Goal: Transaction & Acquisition: Obtain resource

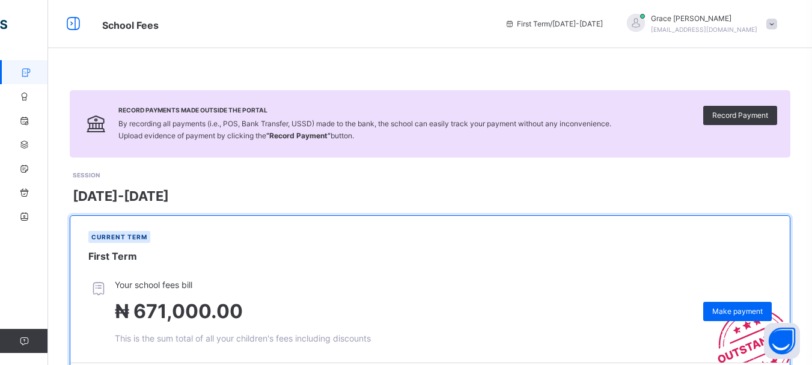
scroll to position [179, 0]
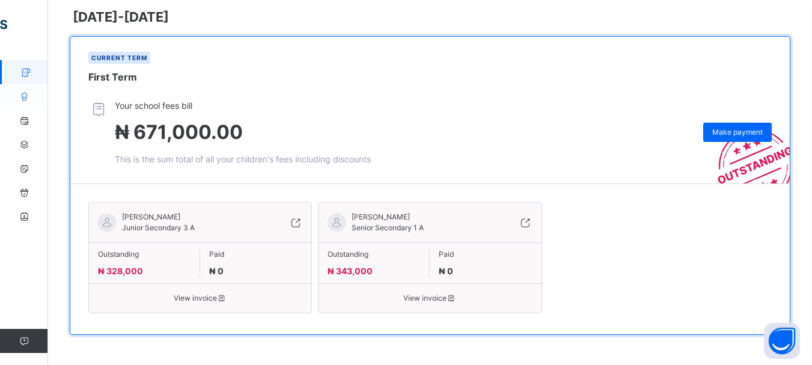
click at [26, 100] on icon at bounding box center [24, 96] width 48 height 9
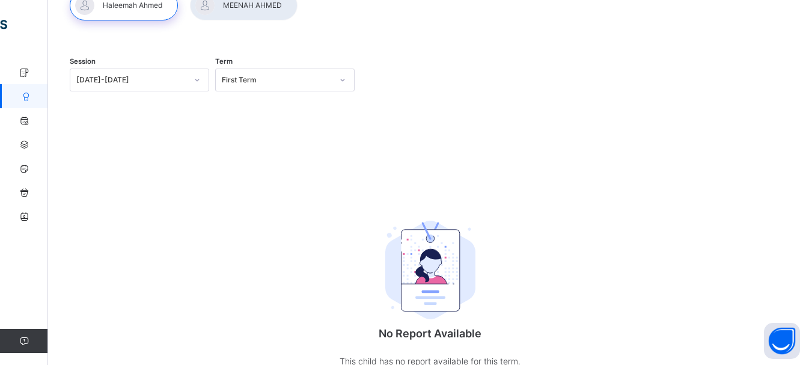
scroll to position [133, 0]
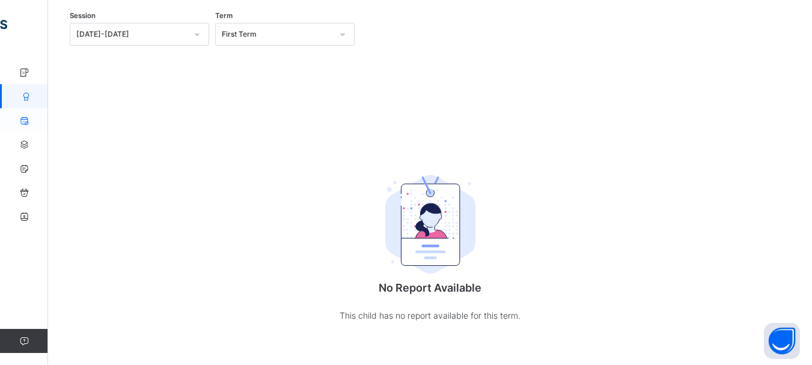
click at [29, 126] on link "Attendance" at bounding box center [72, 120] width 144 height 24
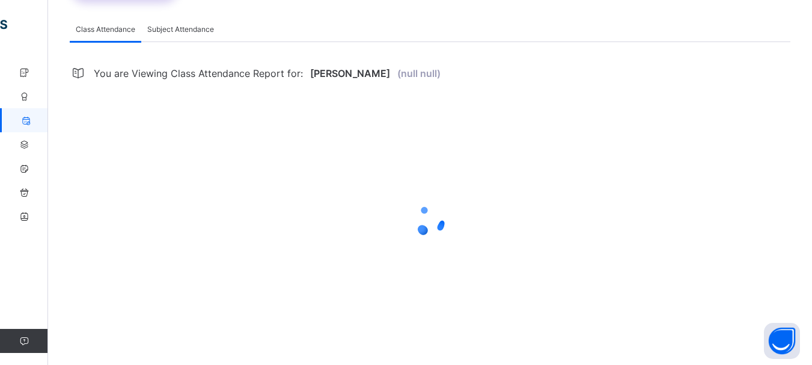
scroll to position [133, 0]
select select "****"
select select "*"
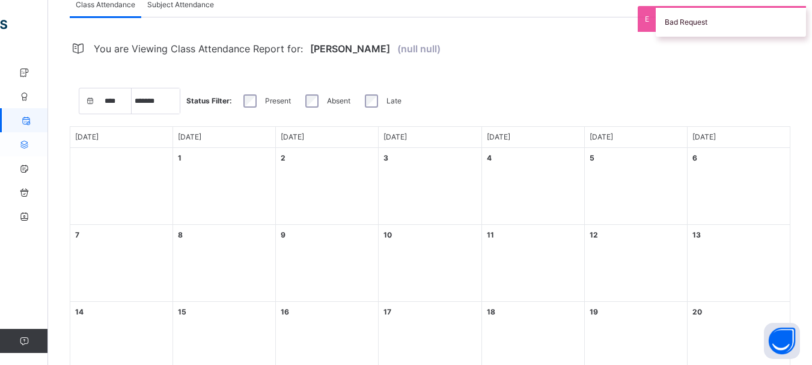
click at [29, 145] on icon at bounding box center [24, 144] width 48 height 9
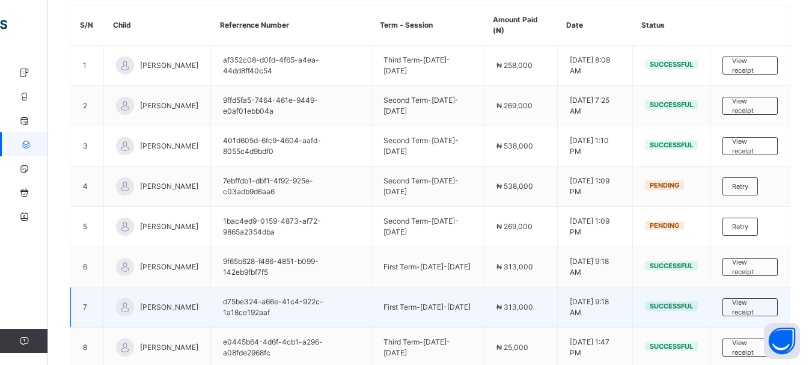
scroll to position [275, 0]
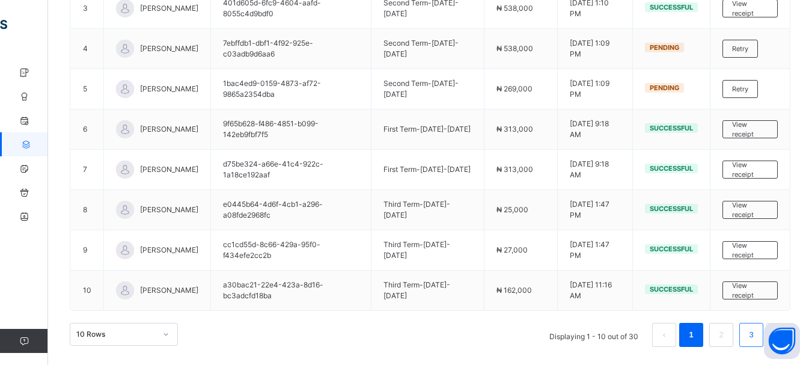
click at [754, 336] on link "3" at bounding box center [750, 335] width 11 height 16
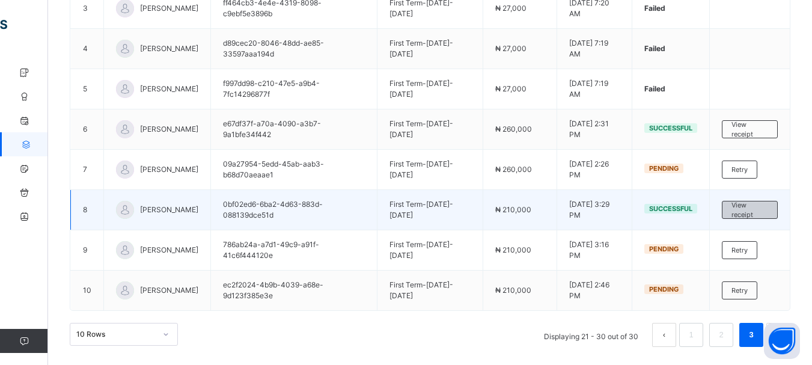
click at [749, 211] on span "View receipt" at bounding box center [749, 210] width 37 height 20
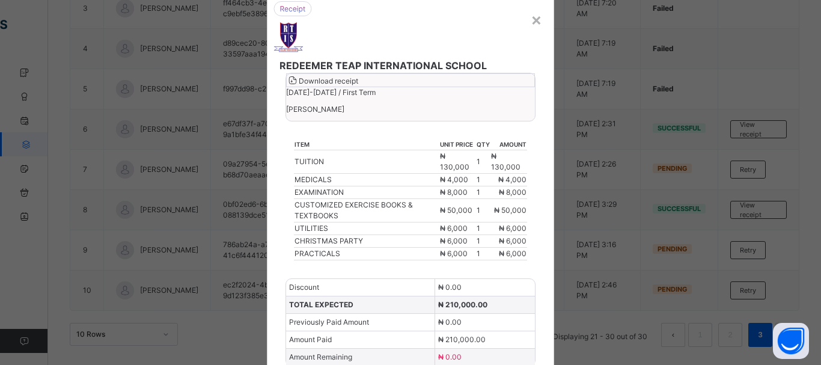
scroll to position [0, 0]
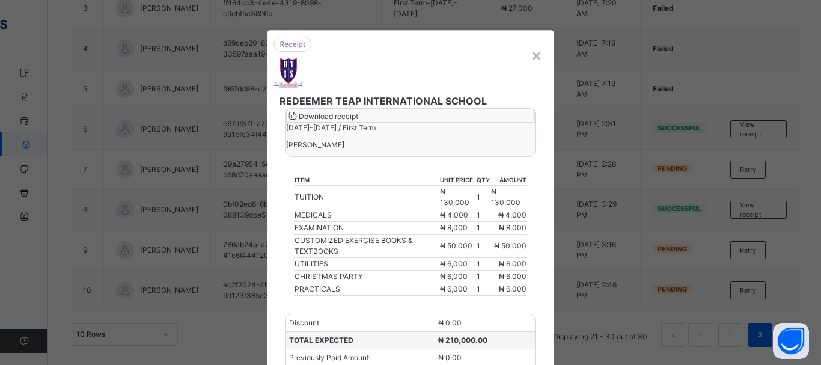
click at [358, 121] on span "Download receipt" at bounding box center [328, 116] width 59 height 9
click at [530, 55] on div "×" at bounding box center [535, 54] width 11 height 25
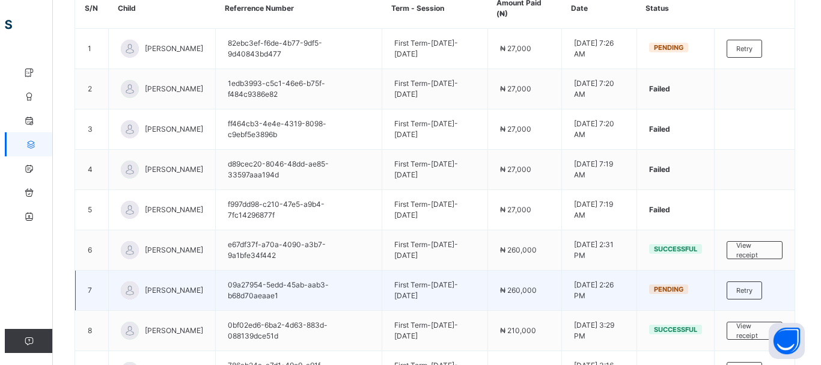
scroll to position [154, 0]
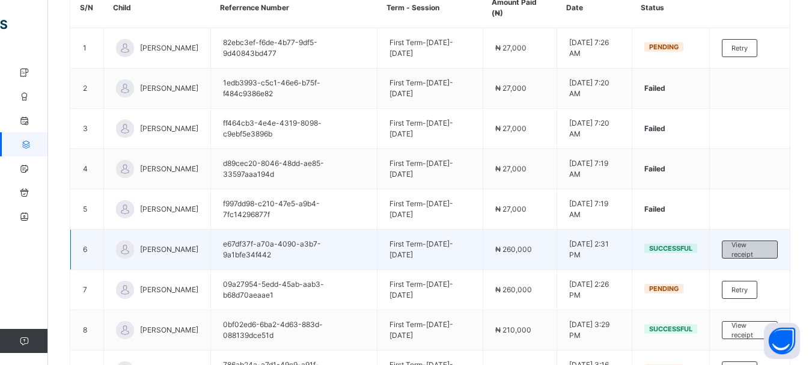
click at [756, 250] on span "View receipt" at bounding box center [749, 250] width 37 height 20
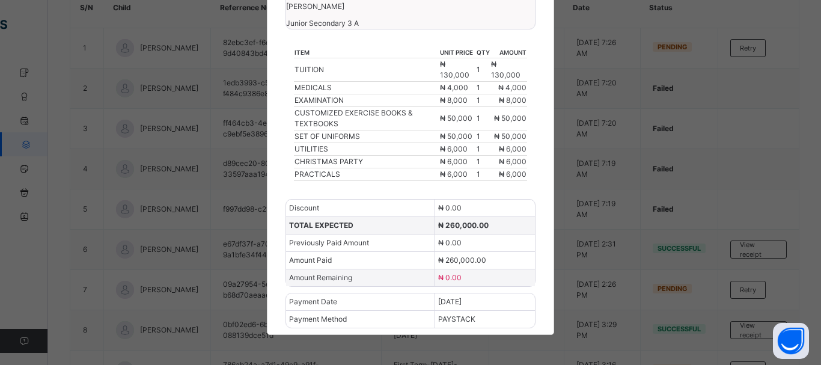
scroll to position [1, 0]
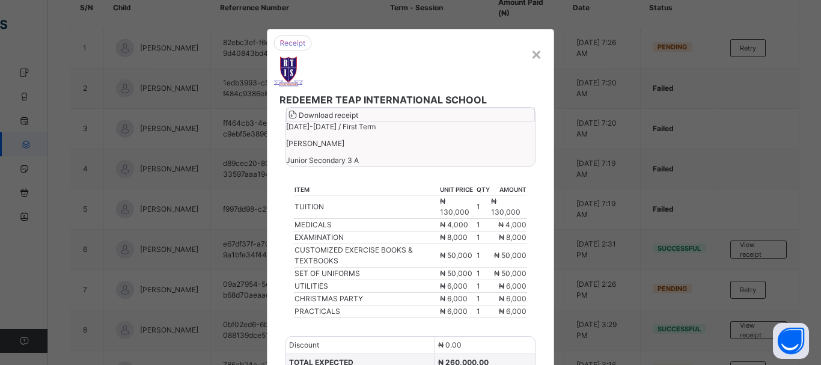
click at [358, 120] on span "Download receipt" at bounding box center [328, 115] width 59 height 9
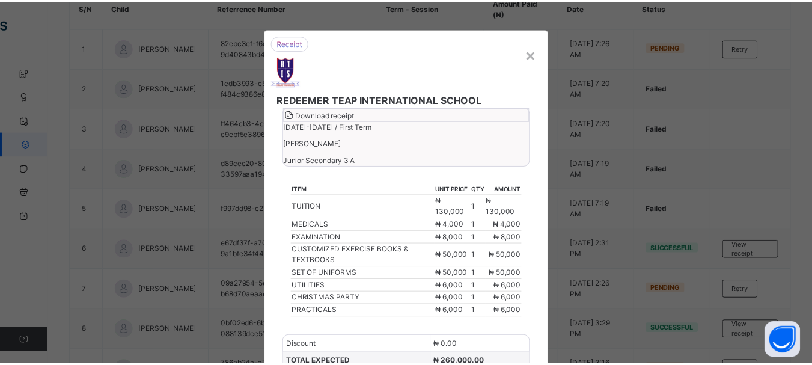
scroll to position [0, 0]
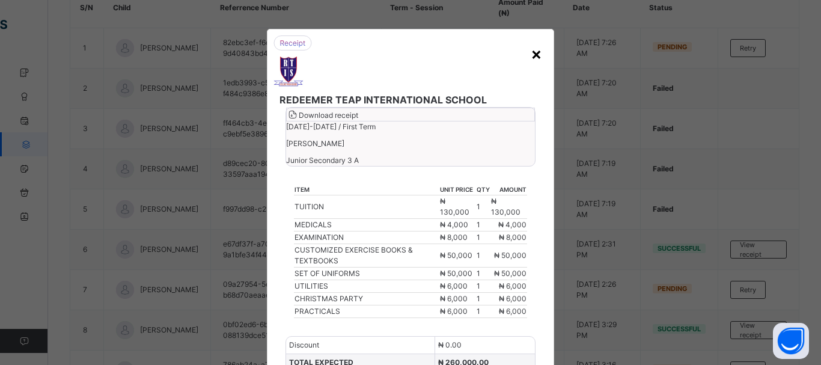
click at [530, 53] on div "×" at bounding box center [535, 53] width 11 height 25
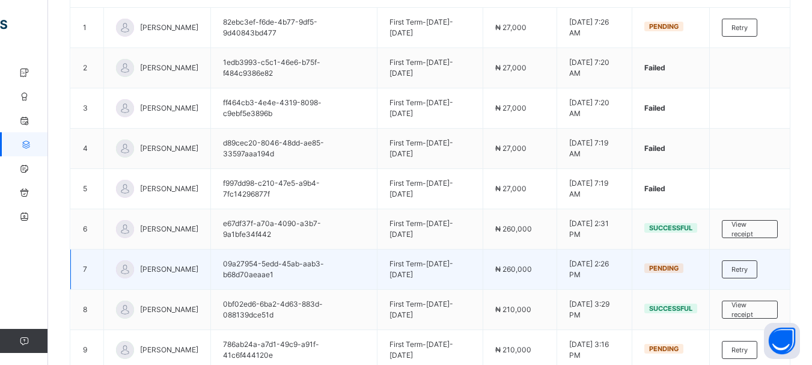
scroll to position [275, 0]
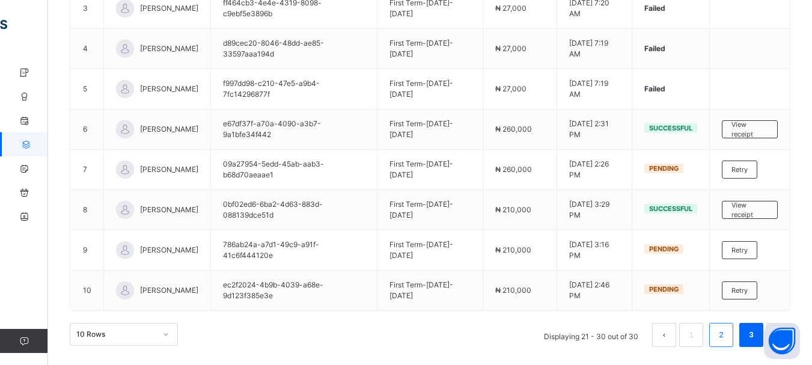
click at [726, 338] on link "2" at bounding box center [720, 335] width 11 height 16
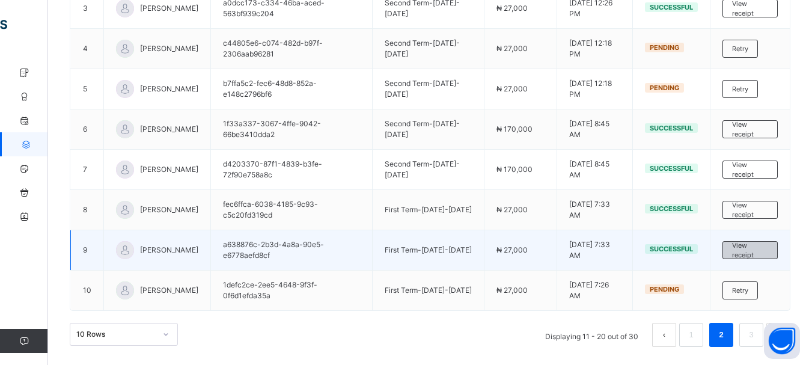
click at [756, 255] on span "View receipt" at bounding box center [750, 250] width 36 height 20
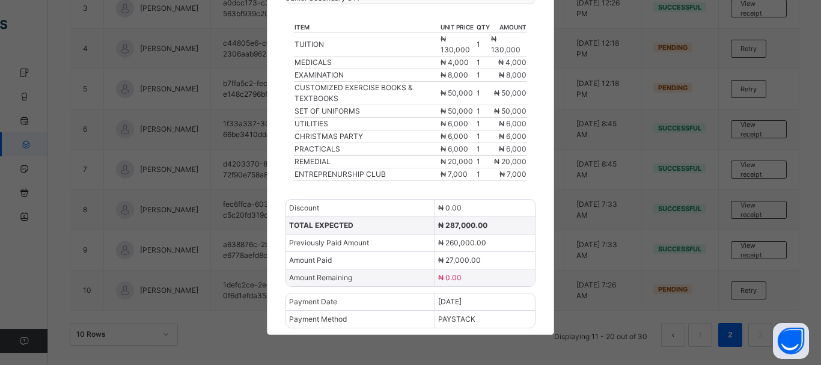
scroll to position [0, 0]
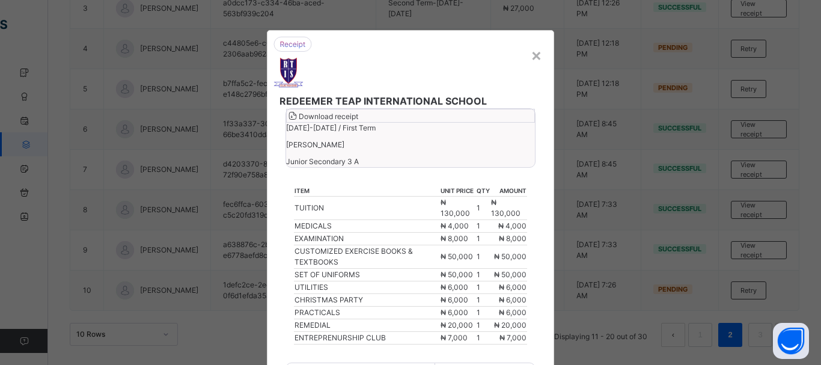
click at [358, 121] on span "Download receipt" at bounding box center [328, 116] width 59 height 9
click at [532, 56] on div "×" at bounding box center [535, 54] width 11 height 25
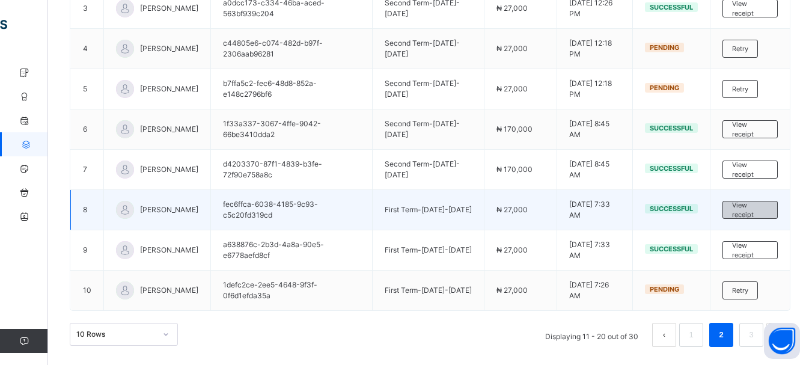
click at [743, 207] on span "View receipt" at bounding box center [750, 210] width 36 height 20
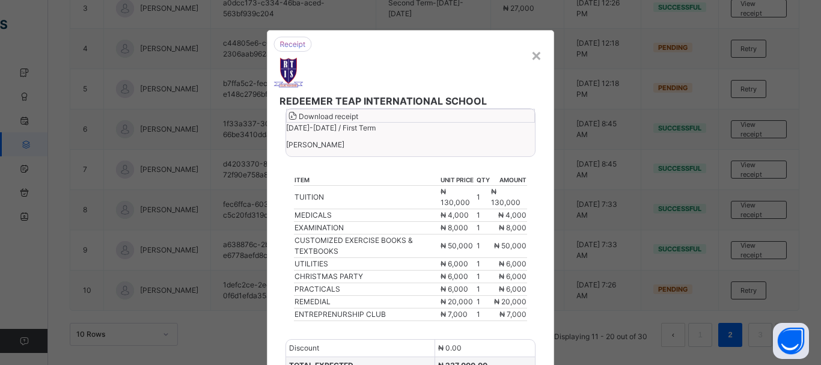
click at [358, 121] on span "Download receipt" at bounding box center [328, 116] width 59 height 9
click at [537, 54] on div "×" at bounding box center [535, 54] width 11 height 25
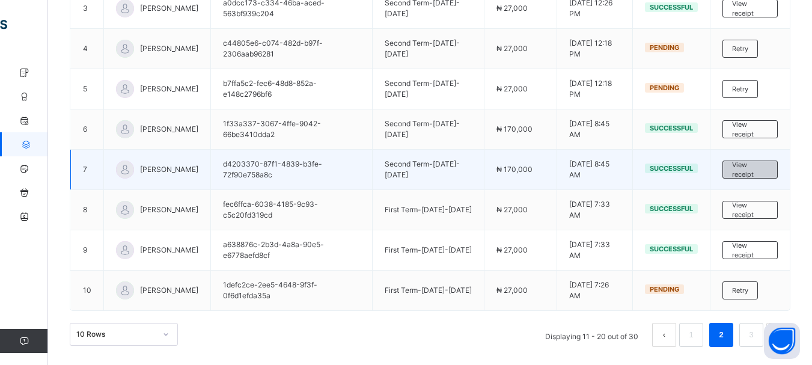
click at [759, 175] on span "View receipt" at bounding box center [750, 170] width 36 height 20
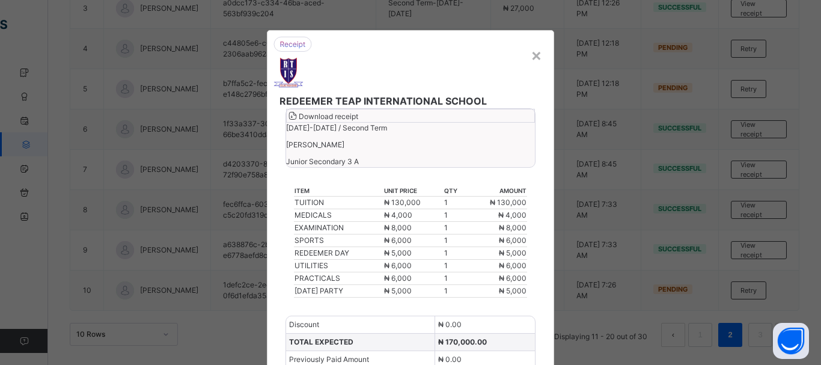
click at [358, 121] on span "Download receipt" at bounding box center [328, 116] width 59 height 9
click at [614, 124] on div "× REDEEMER TEAP INTERNATIONAL SCHOOL Download receipt [DATE]-[DATE] / Second Te…" at bounding box center [410, 182] width 821 height 365
click at [530, 53] on div "×" at bounding box center [535, 54] width 11 height 25
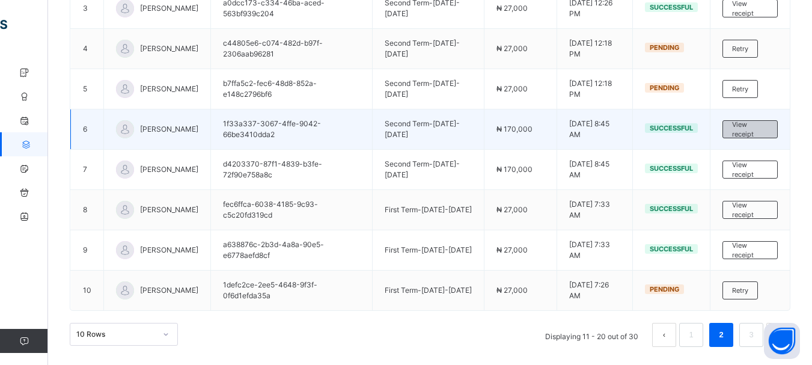
click at [755, 126] on span "View receipt" at bounding box center [750, 130] width 36 height 20
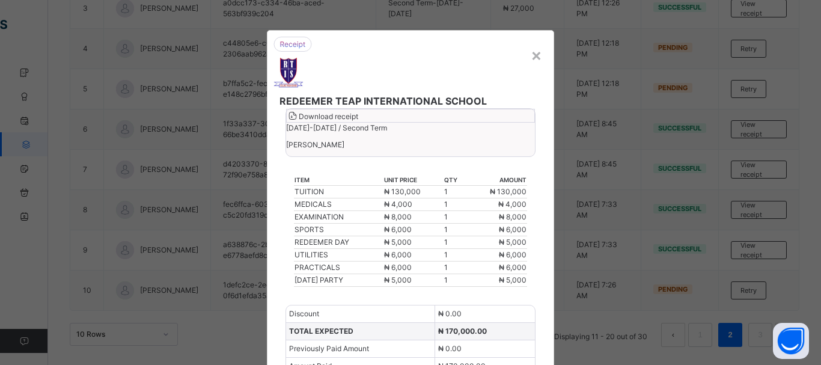
click at [479, 123] on div "Download receipt" at bounding box center [410, 116] width 249 height 14
click at [532, 57] on div "×" at bounding box center [535, 54] width 11 height 25
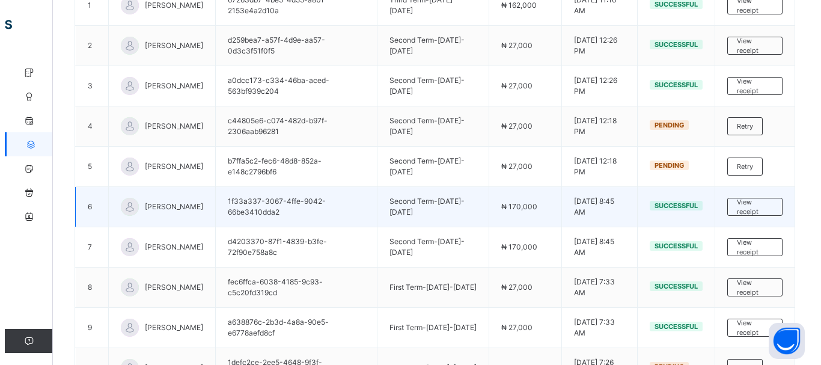
scroll to position [94, 0]
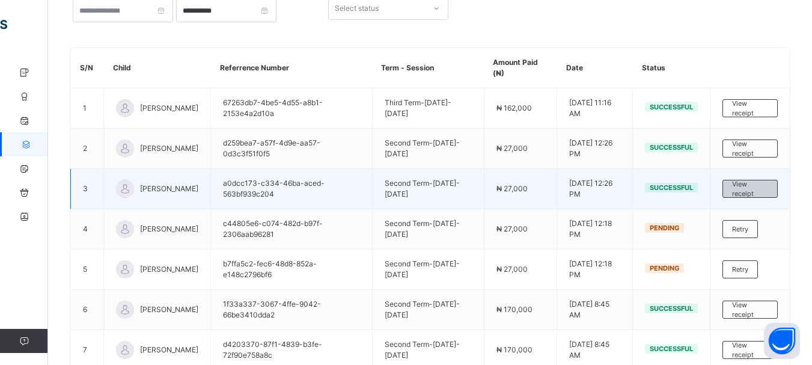
click at [760, 195] on span "View receipt" at bounding box center [750, 189] width 36 height 20
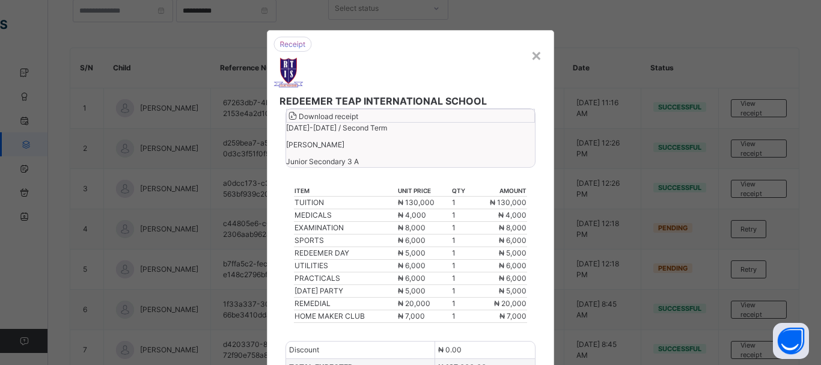
click at [299, 121] on icon at bounding box center [293, 116] width 12 height 10
click at [532, 52] on div "×" at bounding box center [535, 54] width 11 height 25
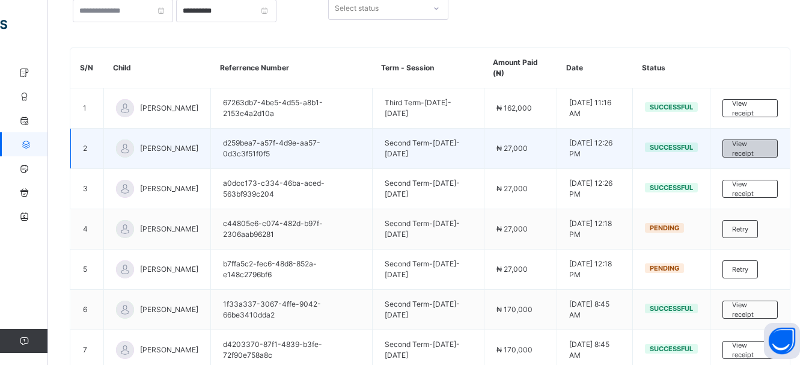
click at [744, 142] on span "View receipt" at bounding box center [750, 149] width 36 height 20
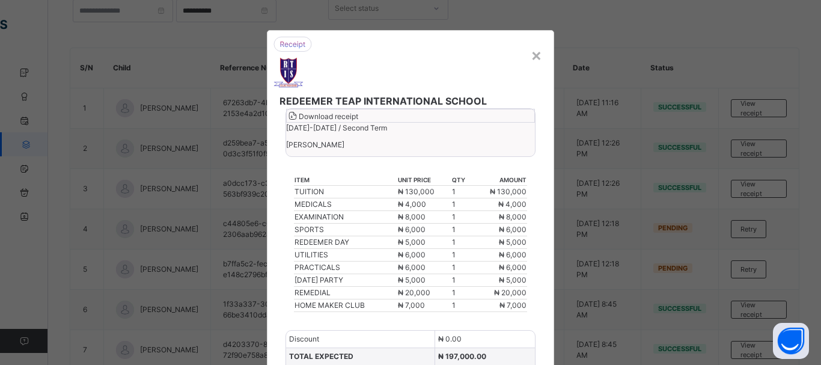
click at [358, 121] on span "Download receipt" at bounding box center [328, 116] width 59 height 9
click at [530, 55] on div "×" at bounding box center [535, 54] width 11 height 25
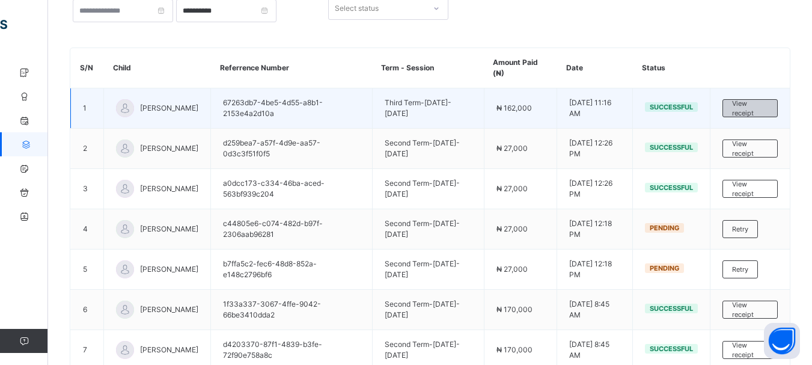
click at [756, 109] on span "View receipt" at bounding box center [750, 109] width 36 height 20
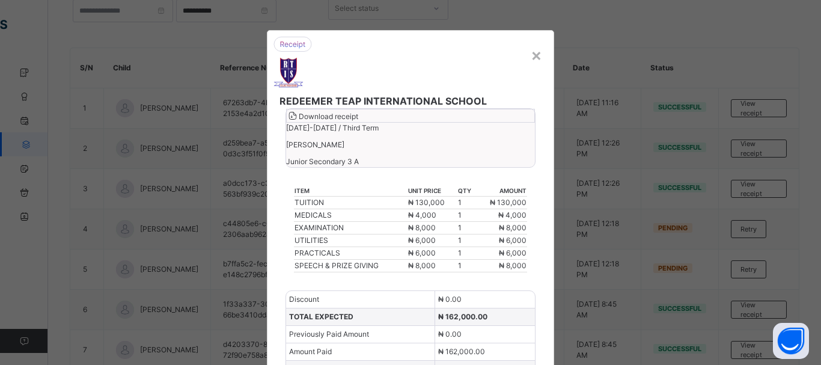
click at [358, 121] on span "Download receipt" at bounding box center [328, 116] width 59 height 9
click at [534, 61] on div "×" at bounding box center [535, 54] width 11 height 25
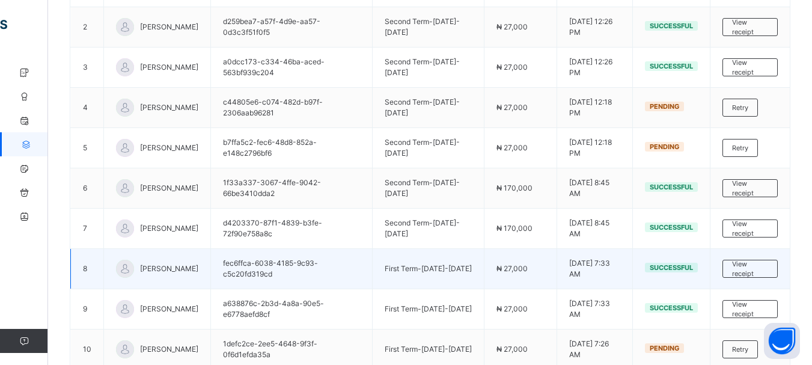
scroll to position [275, 0]
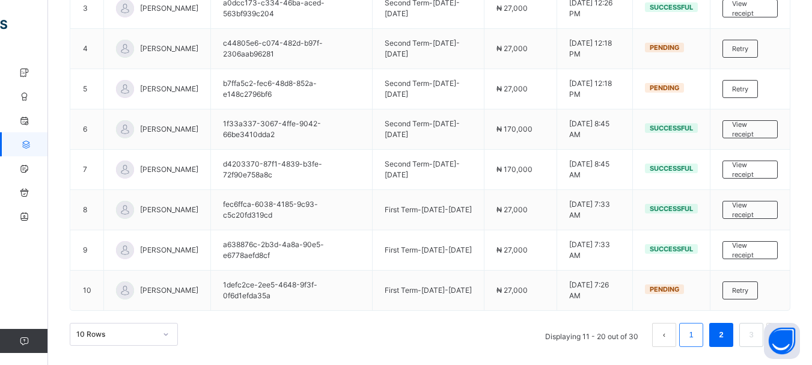
click at [703, 338] on li "1" at bounding box center [691, 335] width 24 height 24
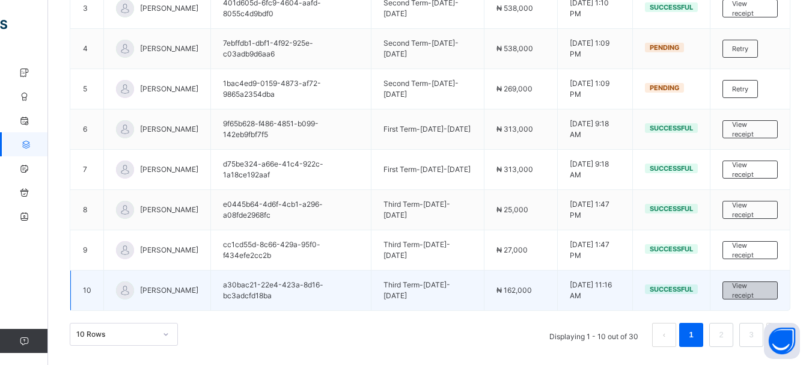
click at [763, 288] on span "View receipt" at bounding box center [750, 291] width 36 height 20
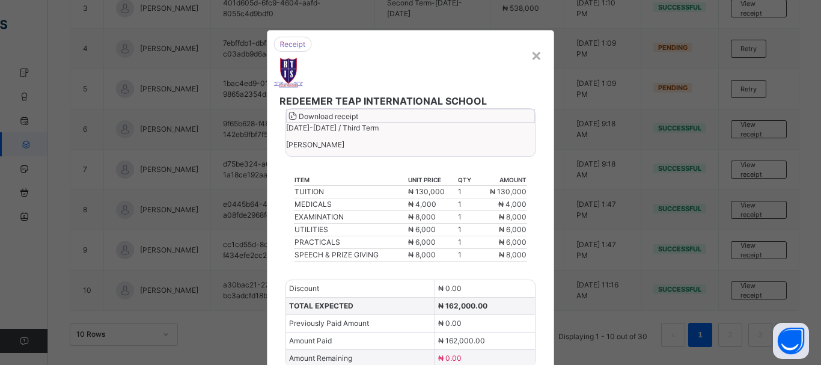
click at [484, 141] on div "Download receipt [DATE]-[DATE] / Third [PERSON_NAME]" at bounding box center [410, 132] width 250 height 49
click at [358, 121] on span "Download receipt" at bounding box center [328, 116] width 59 height 9
click at [535, 56] on div "×" at bounding box center [535, 54] width 11 height 25
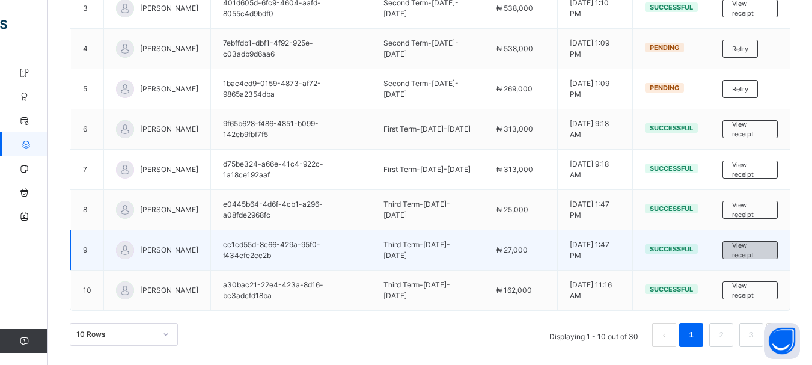
click at [747, 252] on span "View receipt" at bounding box center [750, 250] width 36 height 20
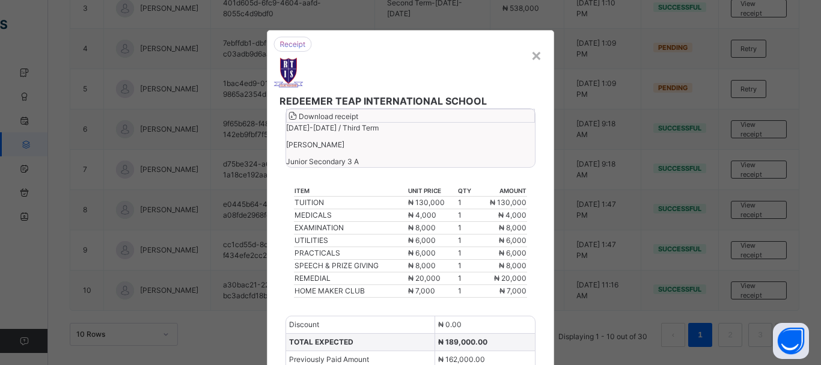
click at [358, 121] on span "Download receipt" at bounding box center [328, 116] width 59 height 9
click at [530, 55] on div "×" at bounding box center [535, 54] width 11 height 25
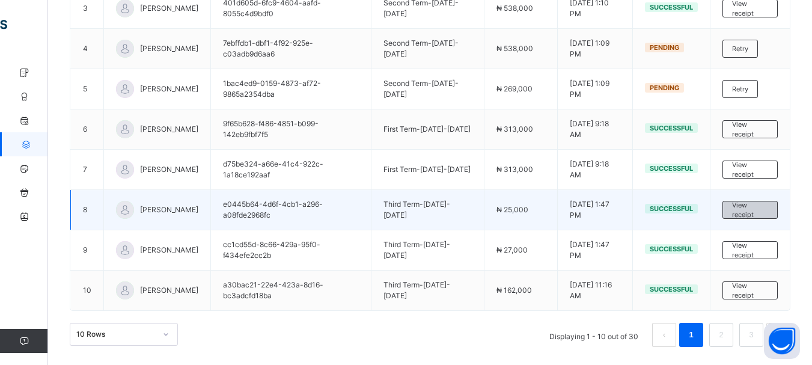
click at [747, 207] on span "View receipt" at bounding box center [750, 210] width 36 height 20
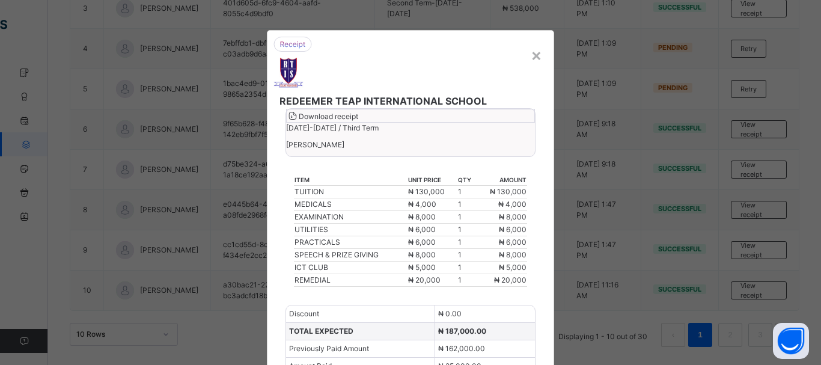
click at [358, 121] on span "Download receipt" at bounding box center [328, 116] width 59 height 9
click at [532, 52] on div "×" at bounding box center [535, 54] width 11 height 25
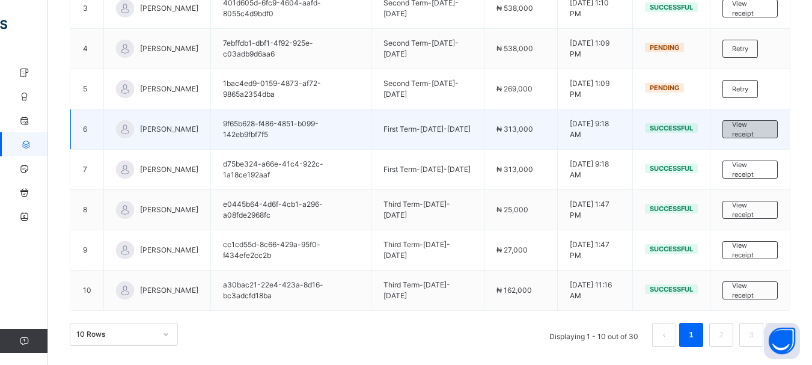
click at [752, 127] on span "View receipt" at bounding box center [750, 130] width 36 height 20
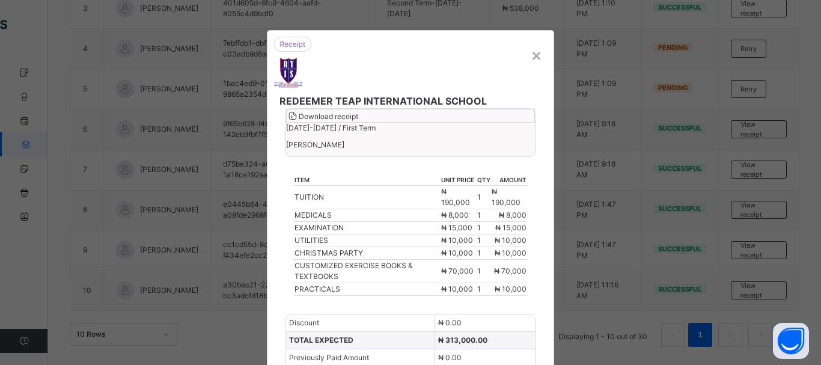
click at [358, 121] on span "Download receipt" at bounding box center [328, 116] width 59 height 9
click at [524, 56] on div "REDEEMER TEAP INTERNATIONAL SCHOOL" at bounding box center [410, 72] width 274 height 71
click at [530, 56] on div "×" at bounding box center [535, 54] width 11 height 25
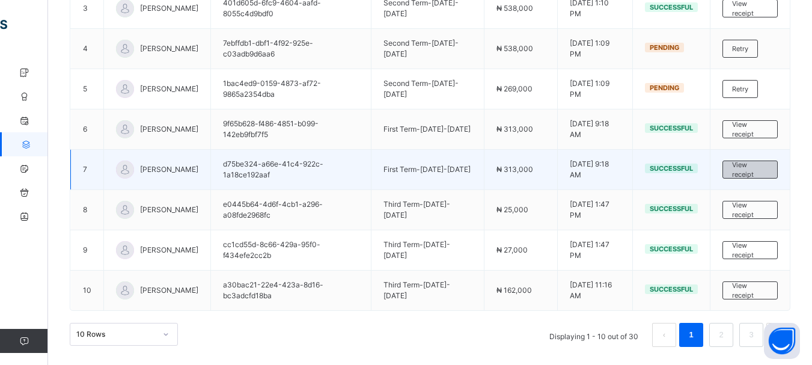
click at [753, 172] on span "View receipt" at bounding box center [750, 170] width 36 height 20
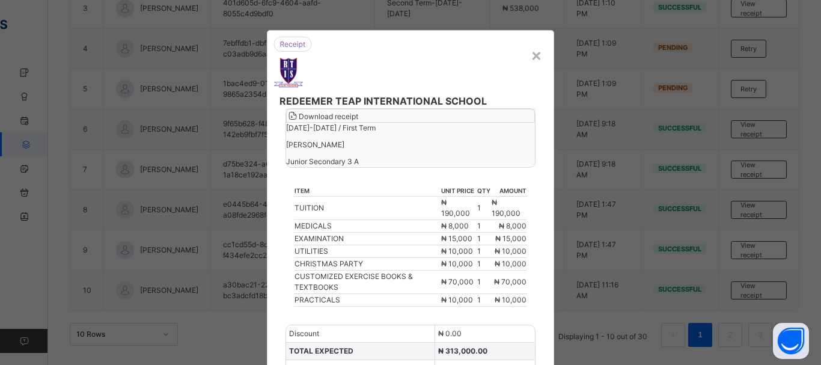
click at [358, 121] on span "Download receipt" at bounding box center [328, 116] width 59 height 9
click at [530, 58] on div "×" at bounding box center [535, 54] width 11 height 25
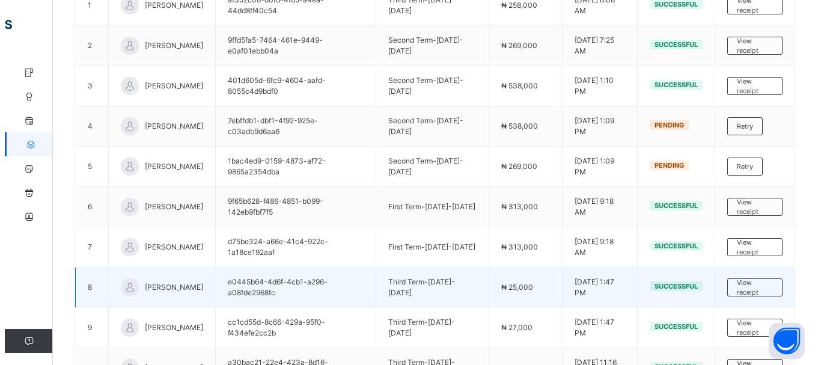
scroll to position [94, 0]
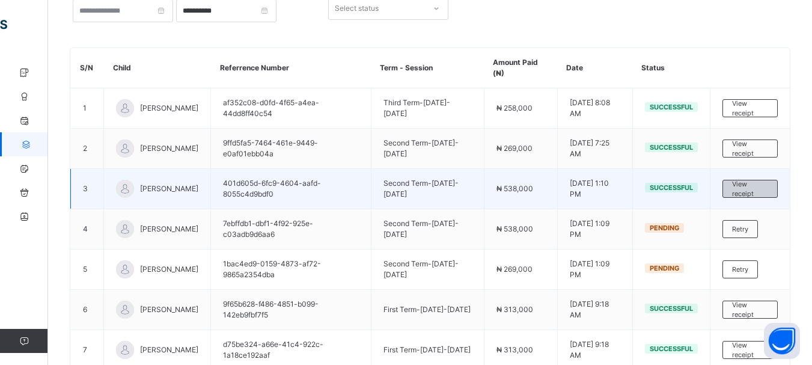
click at [744, 190] on span "View receipt" at bounding box center [750, 189] width 36 height 20
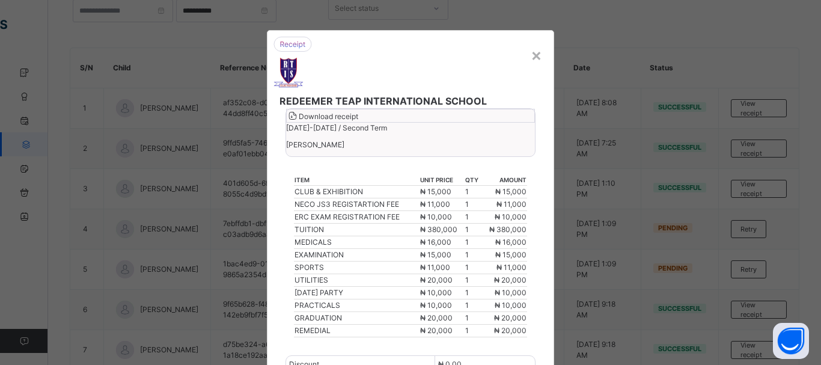
click at [358, 121] on span "Download receipt" at bounding box center [328, 116] width 59 height 9
click at [531, 56] on div "×" at bounding box center [535, 54] width 11 height 25
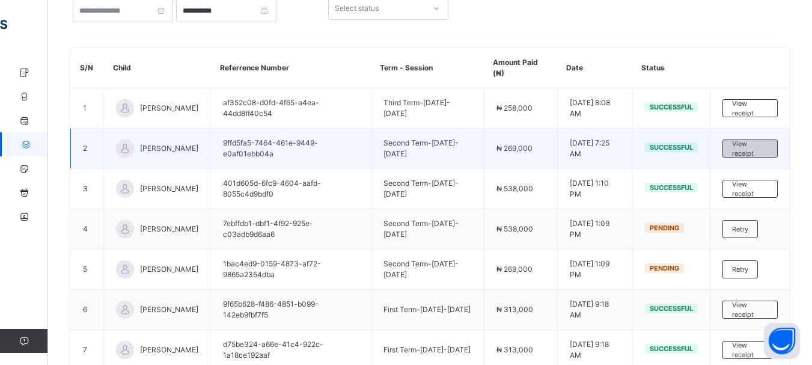
click at [758, 156] on span "View receipt" at bounding box center [750, 149] width 36 height 20
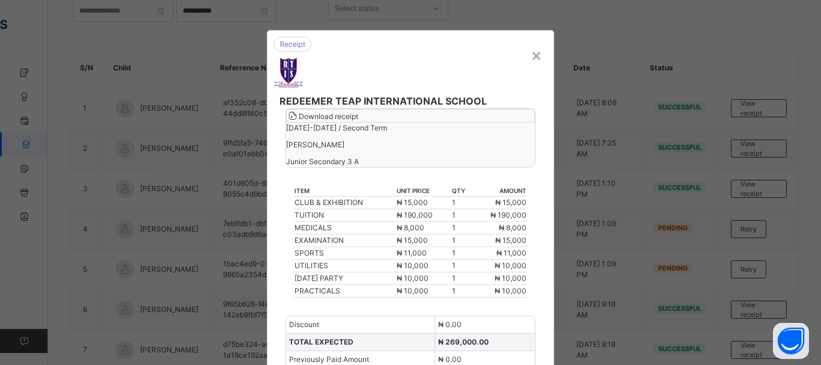
click at [358, 121] on span "Download receipt" at bounding box center [328, 116] width 59 height 9
click at [533, 53] on div "×" at bounding box center [535, 54] width 11 height 25
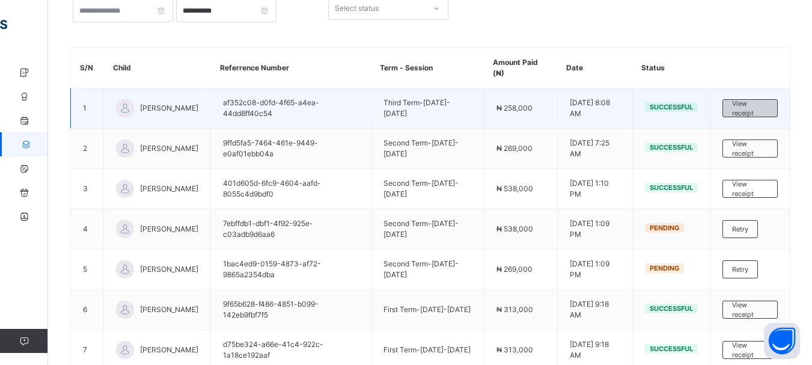
click at [753, 110] on span "View receipt" at bounding box center [750, 109] width 36 height 20
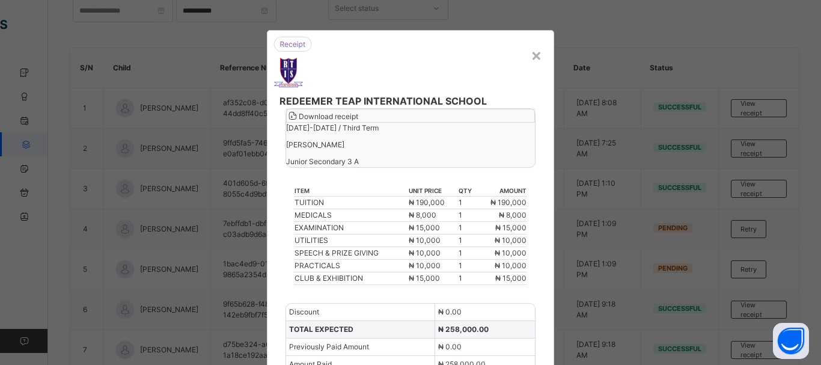
click at [358, 121] on span "Download receipt" at bounding box center [328, 116] width 59 height 9
click at [540, 58] on div "REDEEMER TEAP INTERNATIONAL SCHOOL Download receipt [DATE]-[DATE] / Third Term …" at bounding box center [410, 234] width 287 height 408
click at [531, 55] on div "×" at bounding box center [535, 54] width 11 height 25
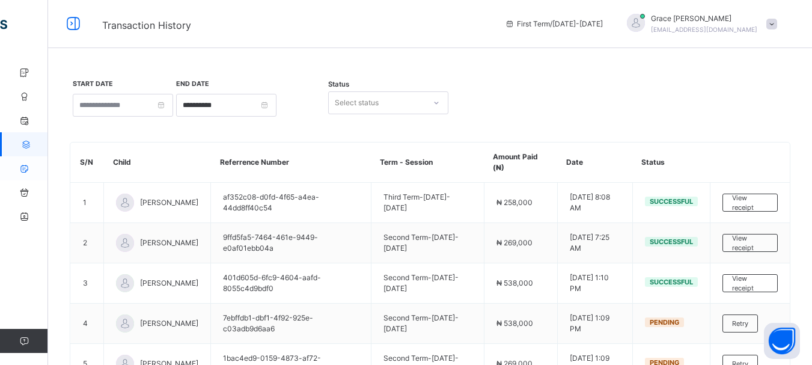
click at [26, 167] on icon at bounding box center [24, 168] width 48 height 9
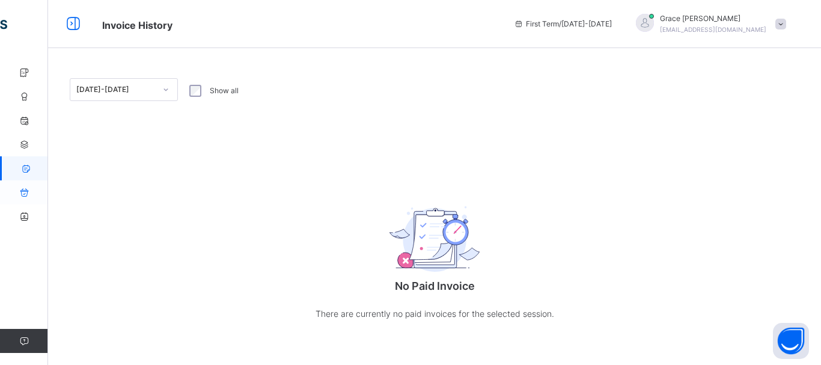
click at [30, 199] on link "Collectibles" at bounding box center [72, 192] width 144 height 24
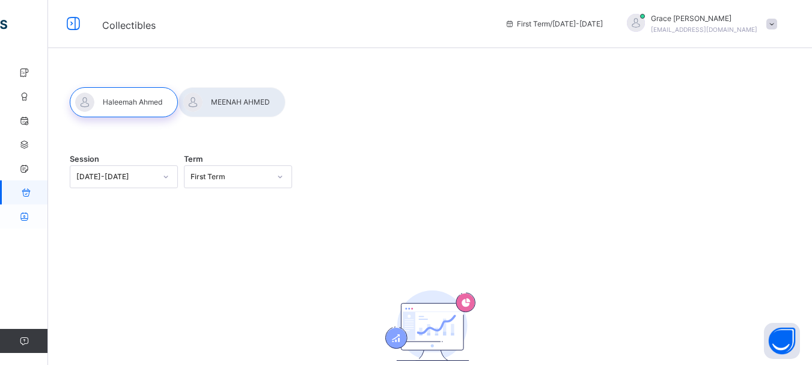
click at [22, 213] on icon at bounding box center [24, 216] width 48 height 9
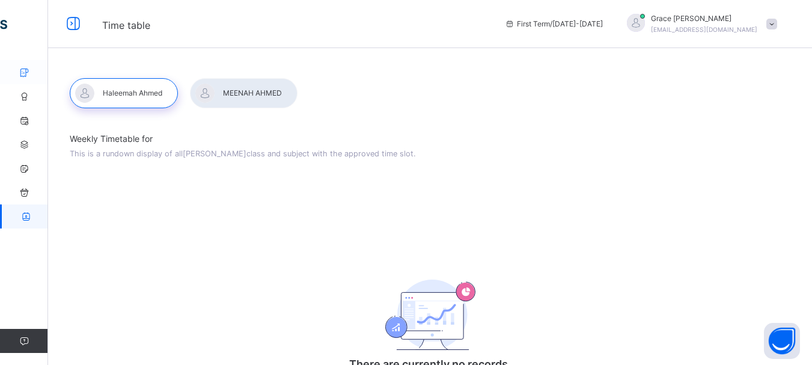
click at [32, 73] on icon at bounding box center [24, 72] width 48 height 9
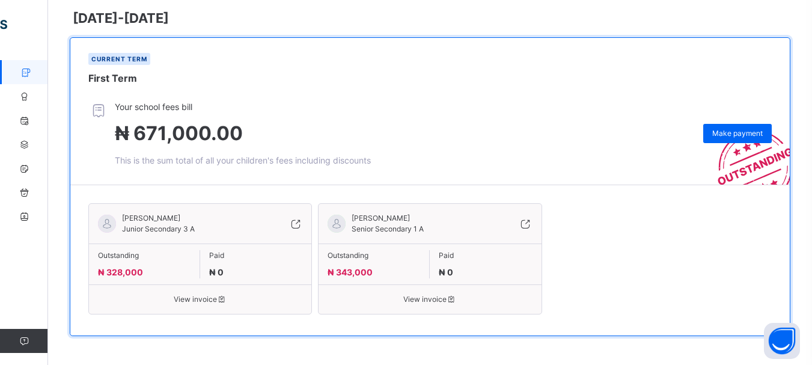
scroll to position [179, 0]
